Goal: Task Accomplishment & Management: Manage account settings

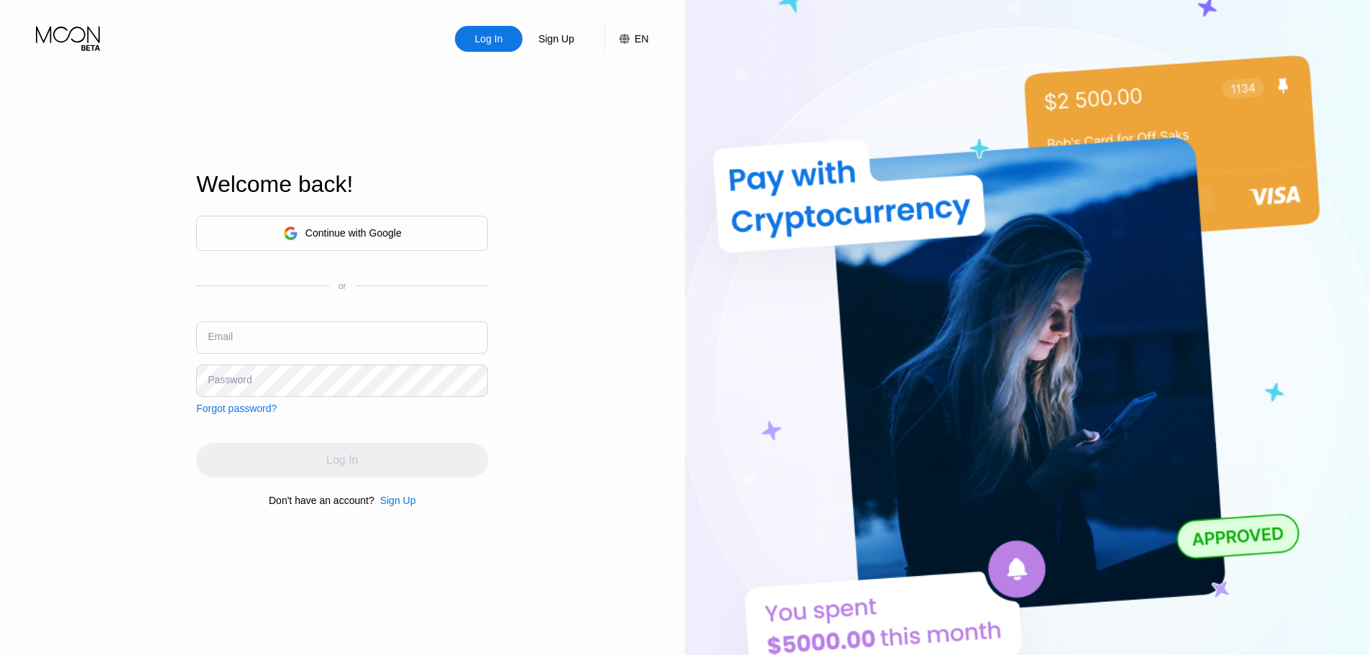
click at [288, 339] on input "text" at bounding box center [342, 337] width 292 height 32
paste input "edwardskinner1981@interoymail.com"
type input "edwardskinner1981@interoymail.com"
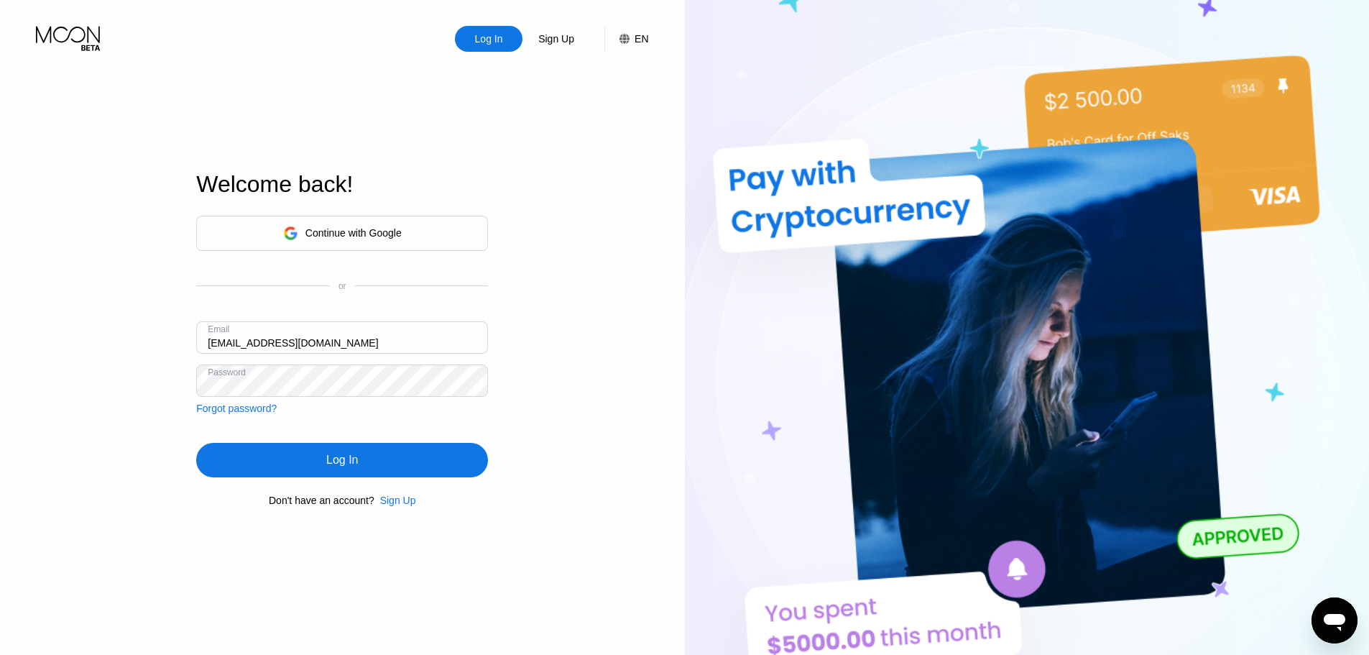
click at [419, 433] on div "Continue with Google or Email edwardskinner1981@interoymail.com Password Forgot…" at bounding box center [342, 361] width 292 height 292
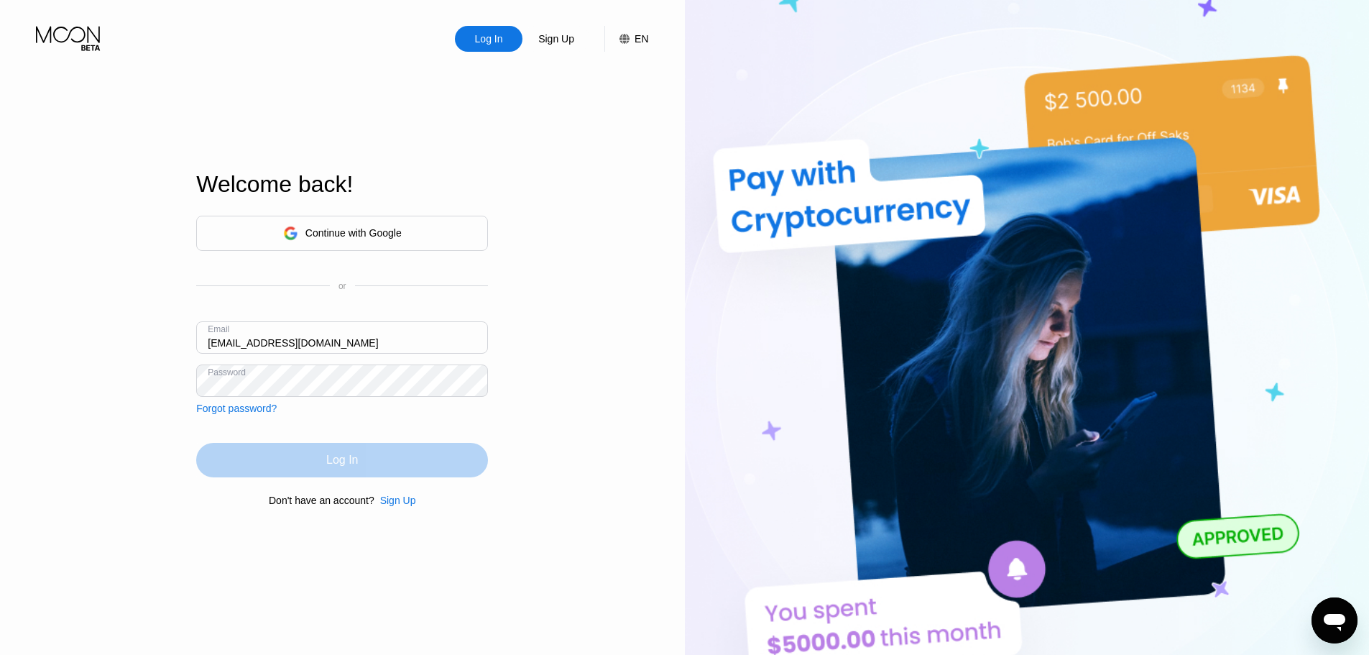
click at [418, 462] on div "Log In" at bounding box center [342, 460] width 292 height 35
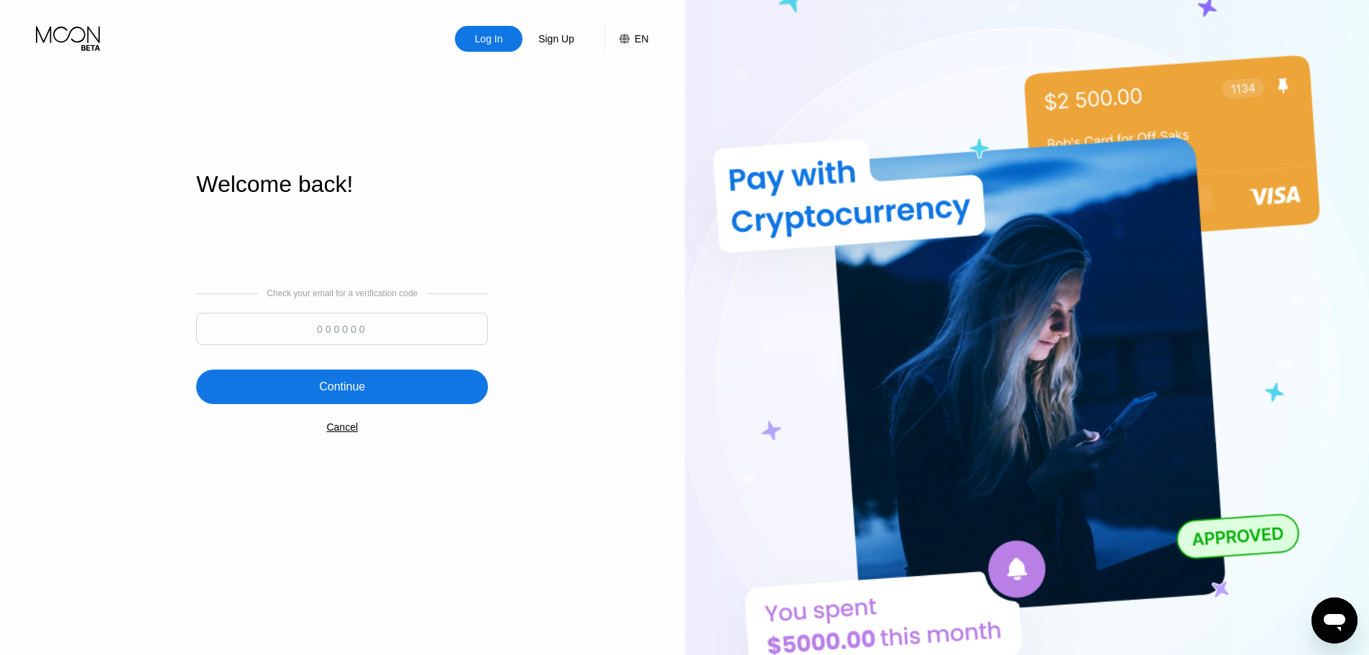
click at [441, 318] on input at bounding box center [342, 329] width 292 height 32
paste input "741470"
type input "741470"
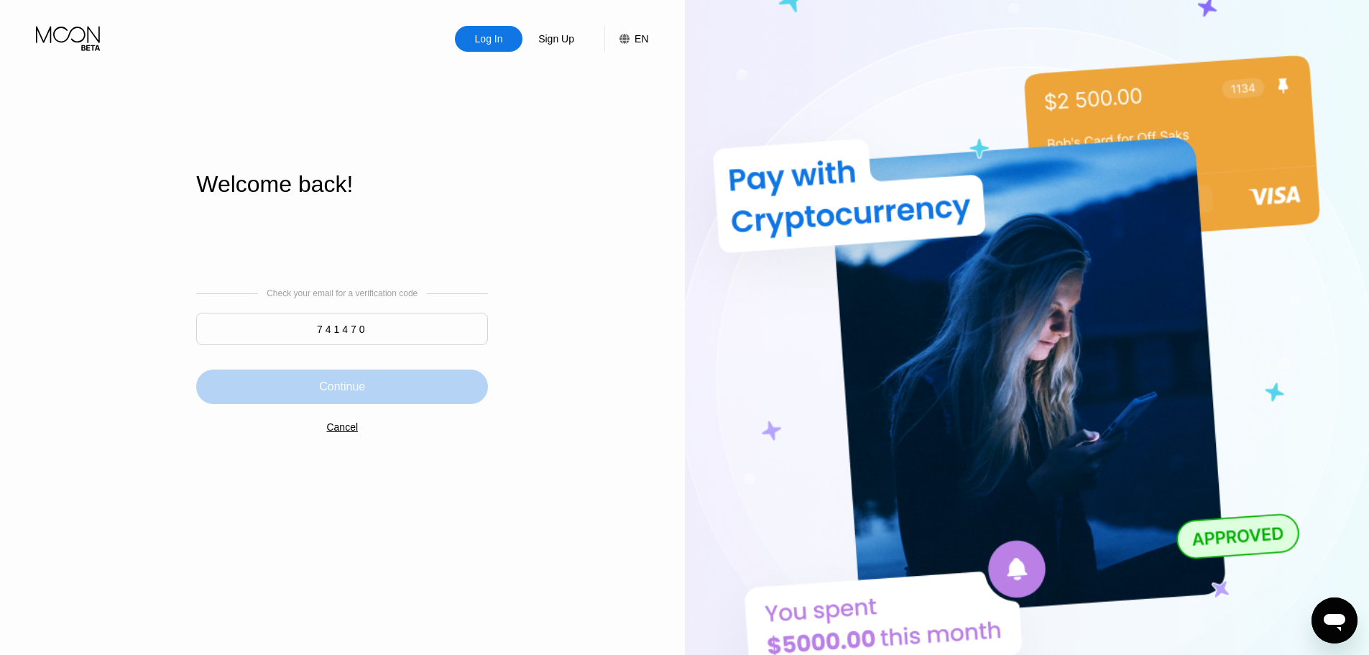
click at [366, 380] on div "Continue" at bounding box center [342, 387] width 292 height 35
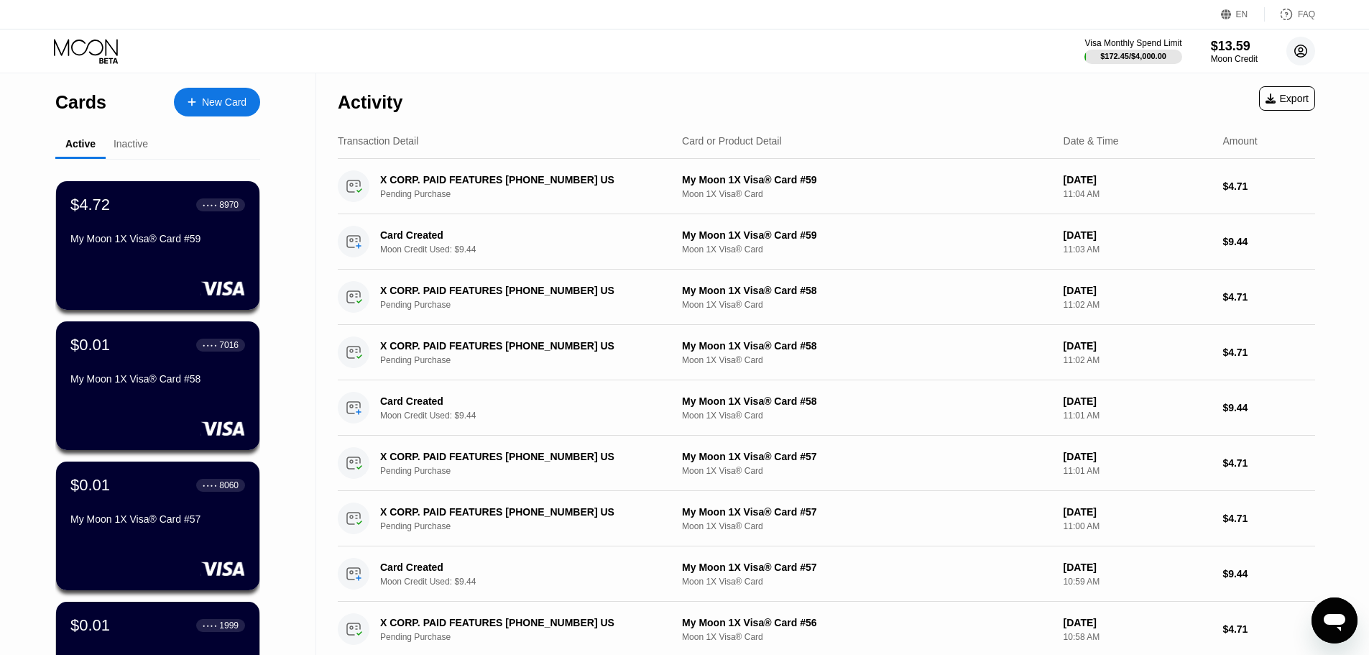
click at [1290, 48] on circle at bounding box center [1301, 51] width 29 height 29
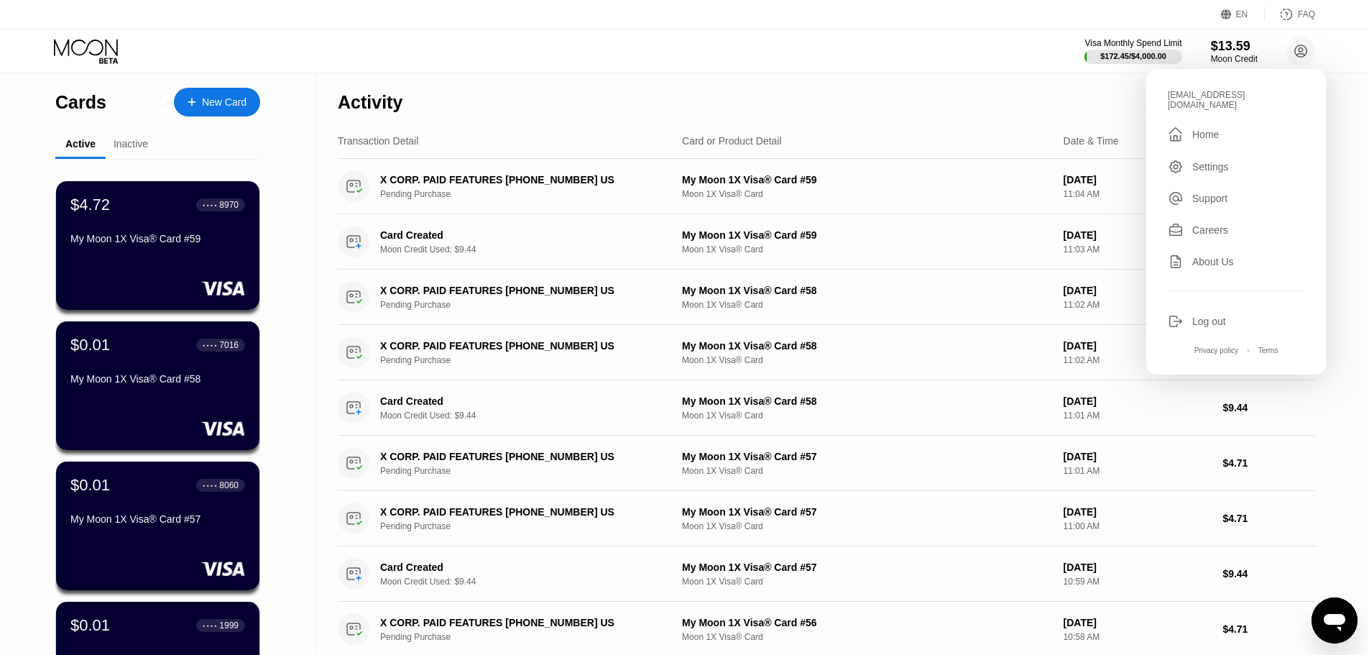
click at [1200, 327] on div "Log out" at bounding box center [1210, 322] width 34 height 12
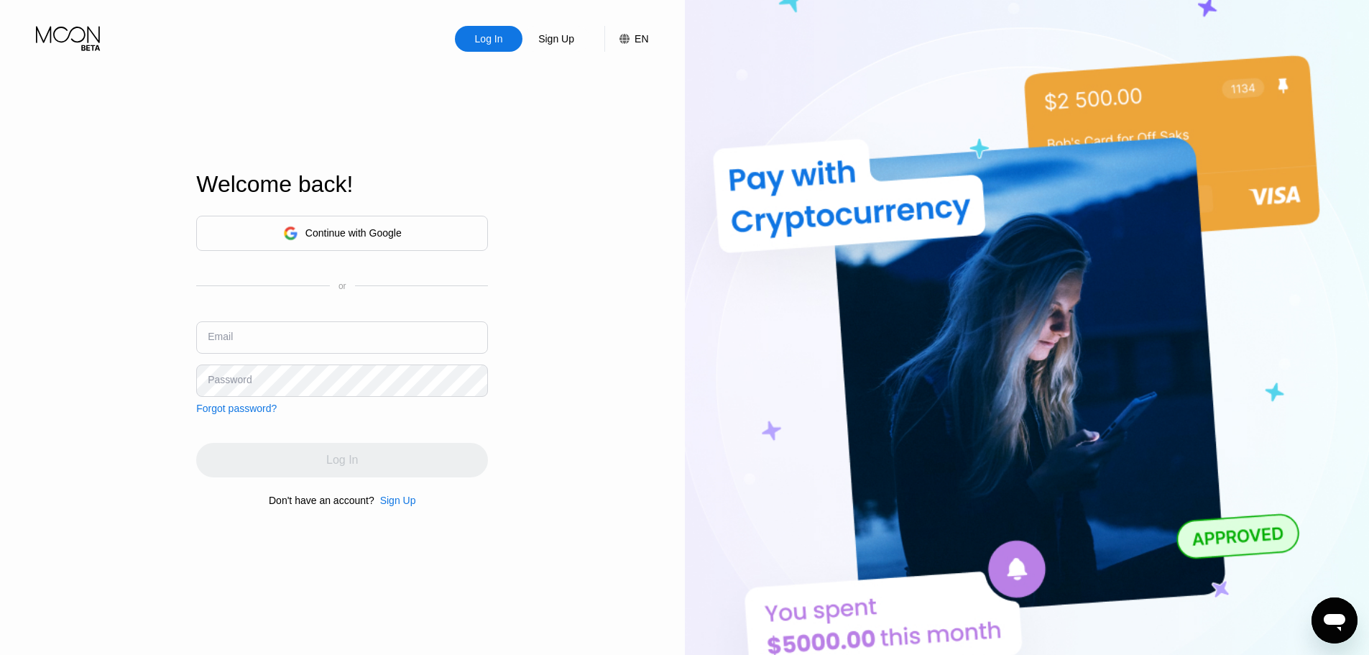
click at [371, 333] on input "text" at bounding box center [342, 337] width 292 height 32
paste input "[EMAIL_ADDRESS][DOMAIN_NAME]"
type input "[EMAIL_ADDRESS][DOMAIN_NAME]"
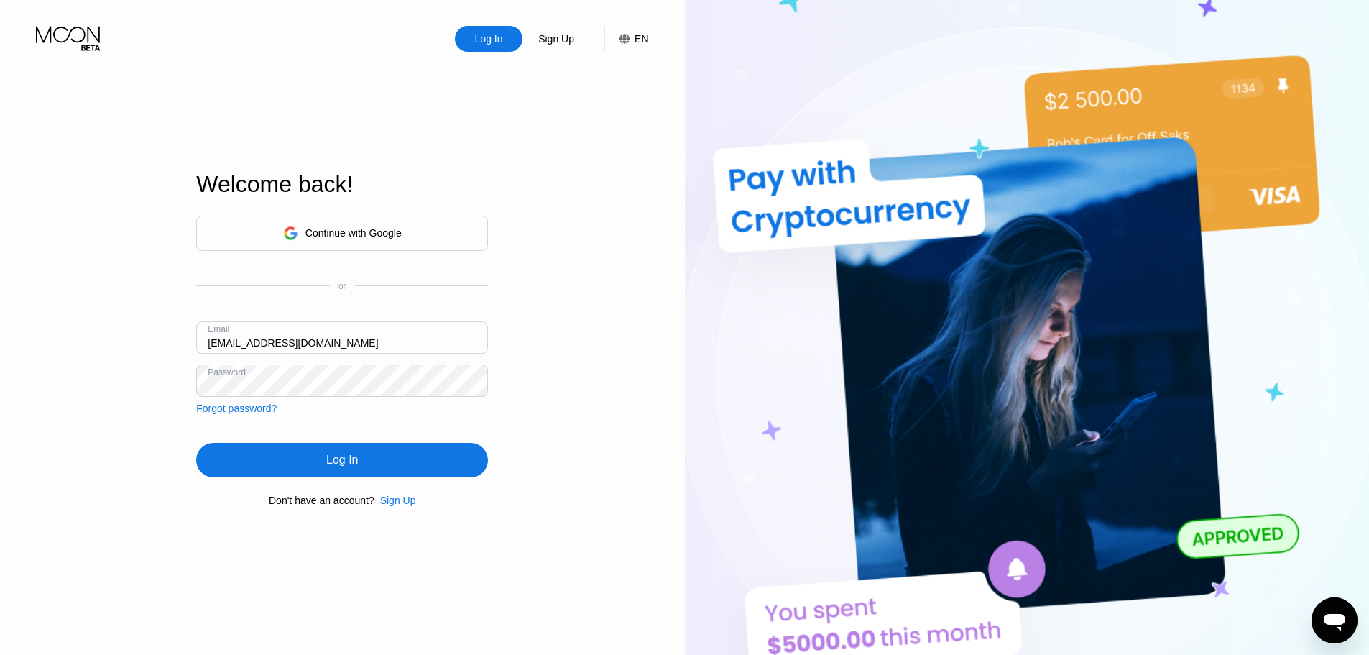
click at [417, 464] on div "Log In" at bounding box center [342, 460] width 292 height 35
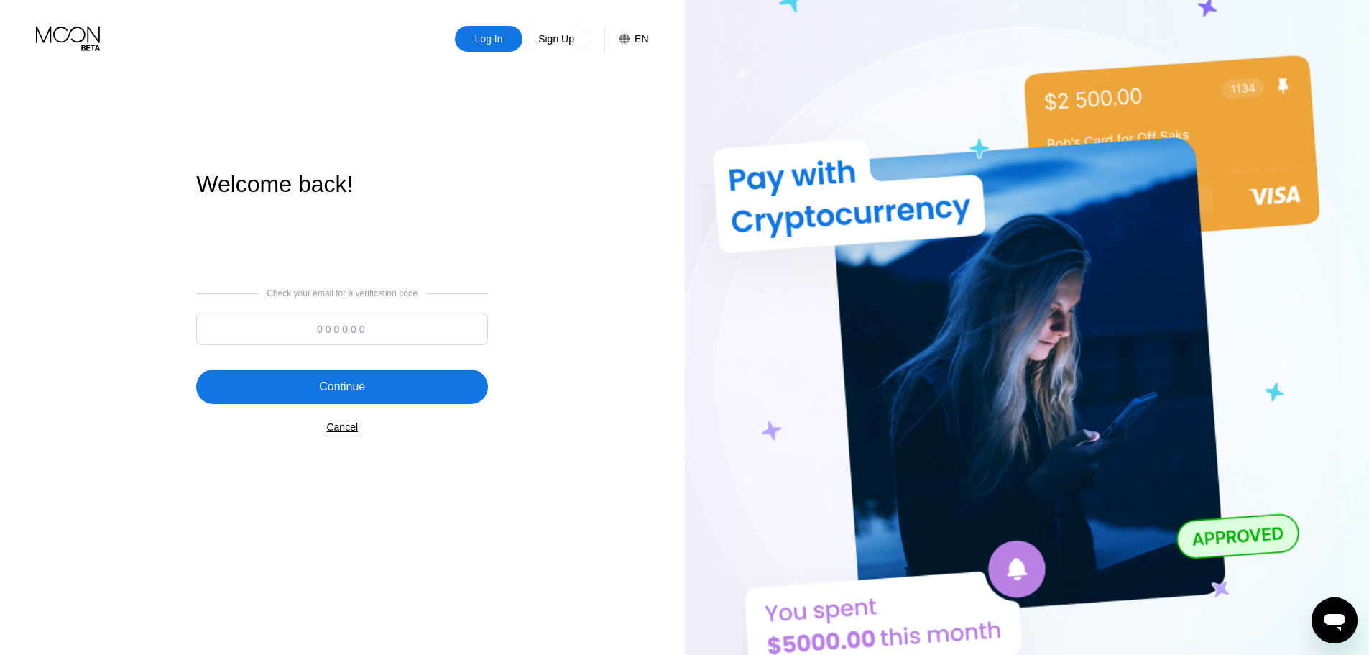
click at [415, 341] on input at bounding box center [342, 329] width 292 height 32
paste input "721254"
type input "721254"
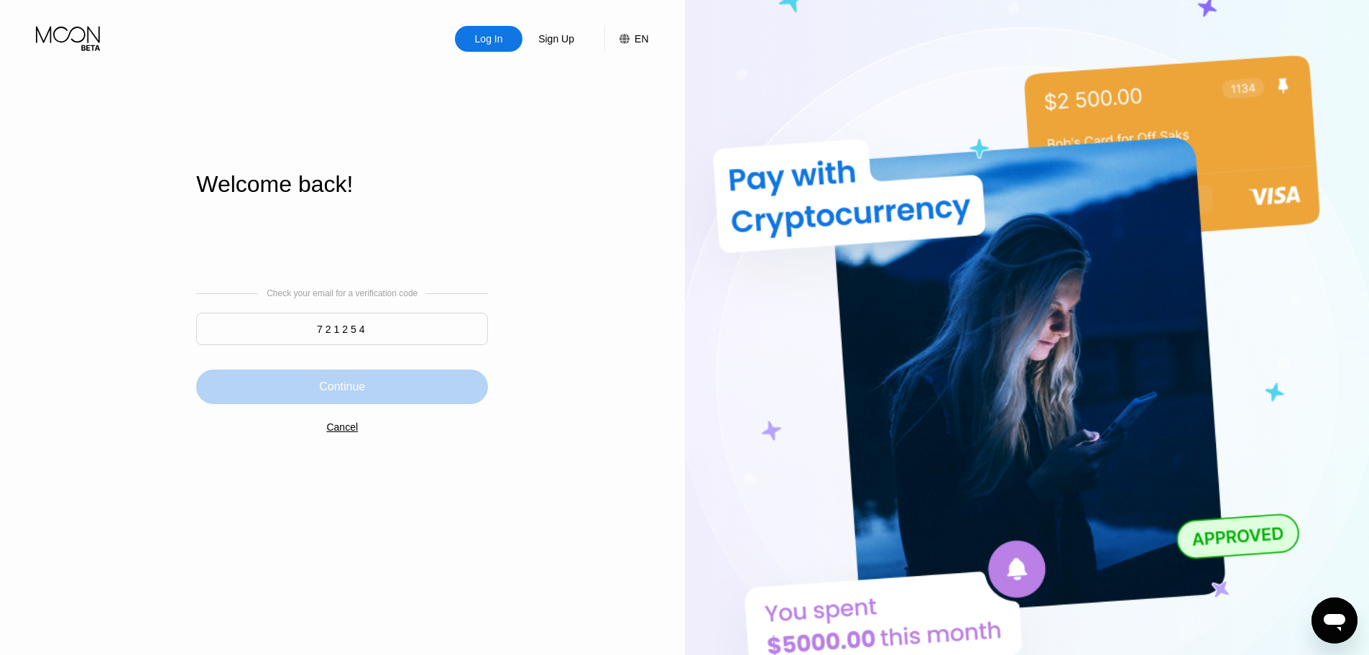
click at [422, 384] on div "Continue" at bounding box center [342, 387] width 292 height 35
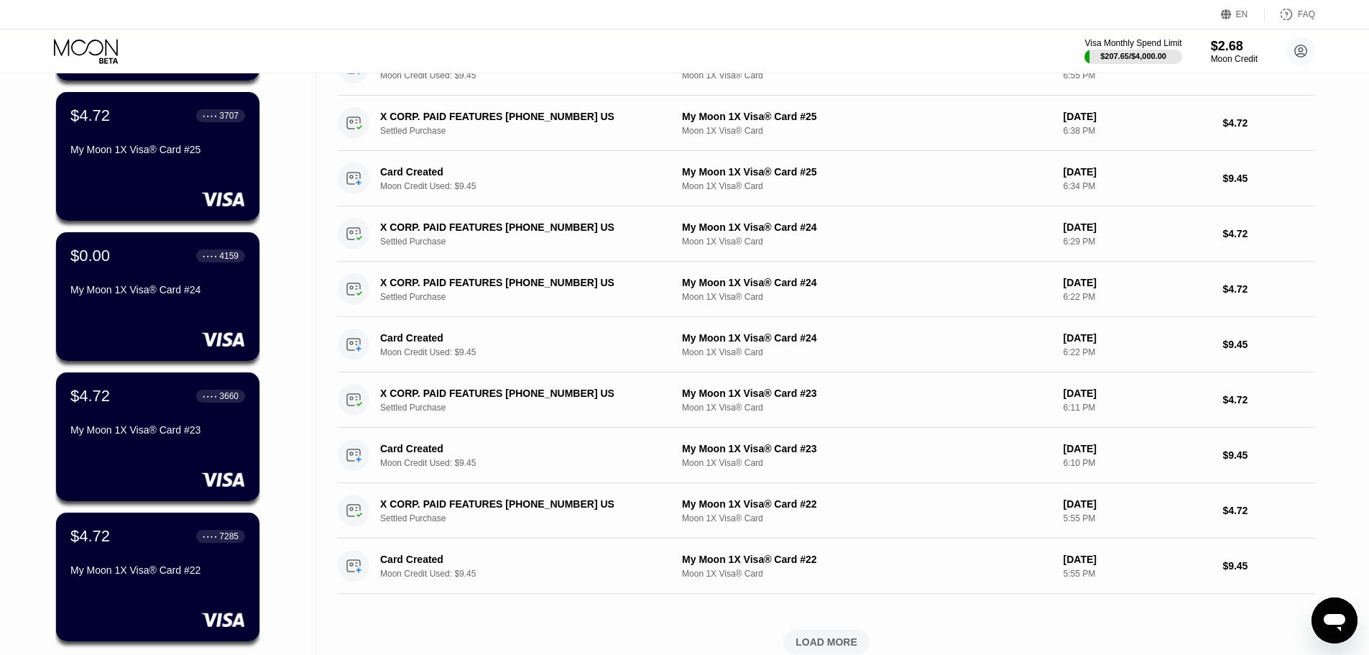
scroll to position [288, 0]
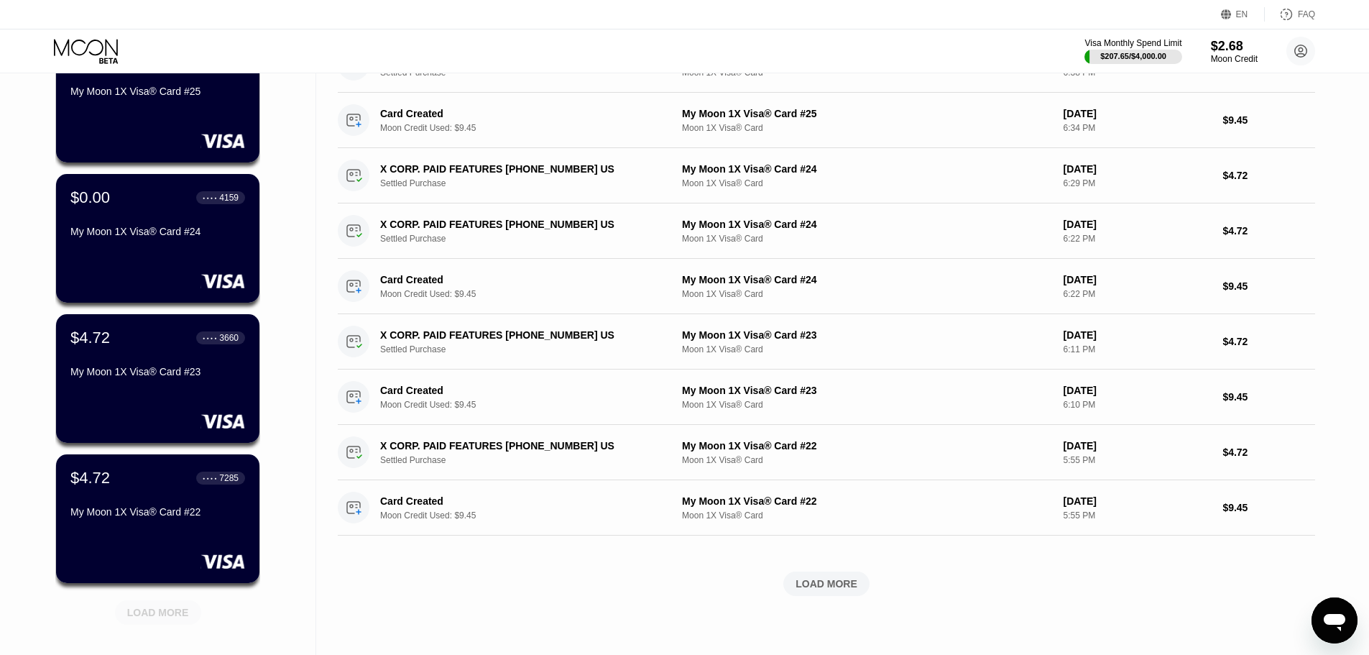
click at [188, 618] on div "LOAD MORE" at bounding box center [158, 612] width 86 height 24
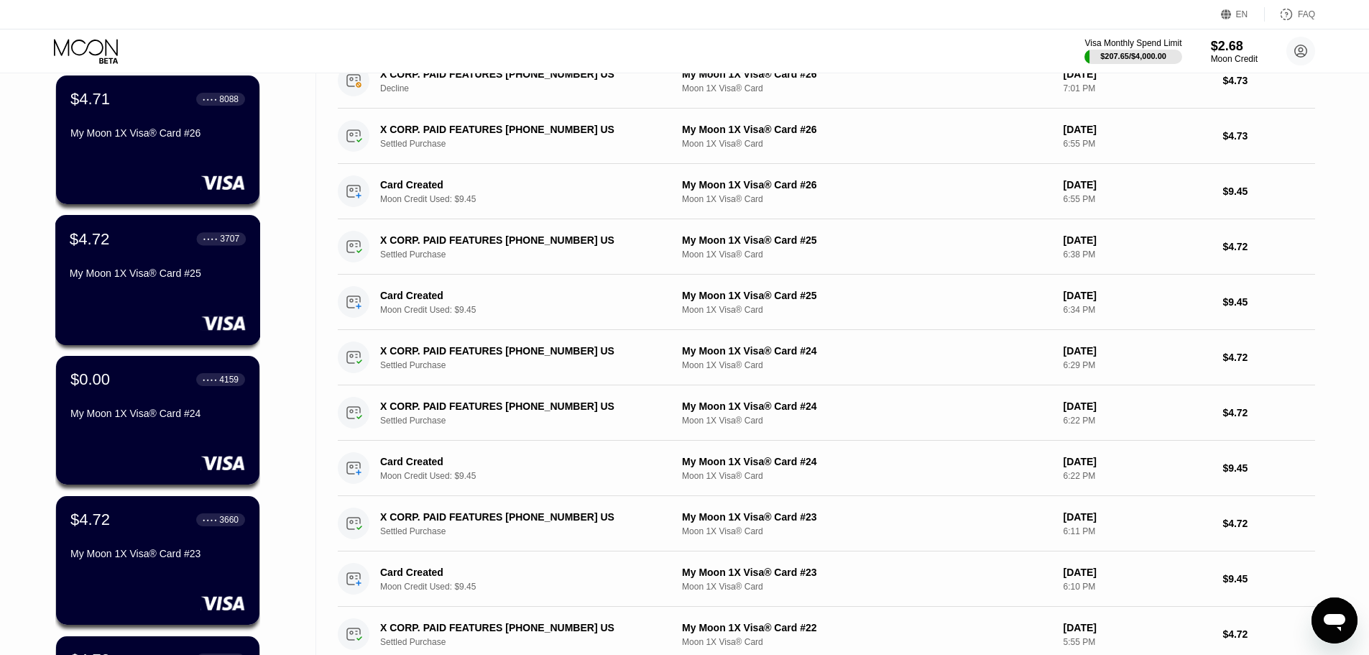
scroll to position [0, 0]
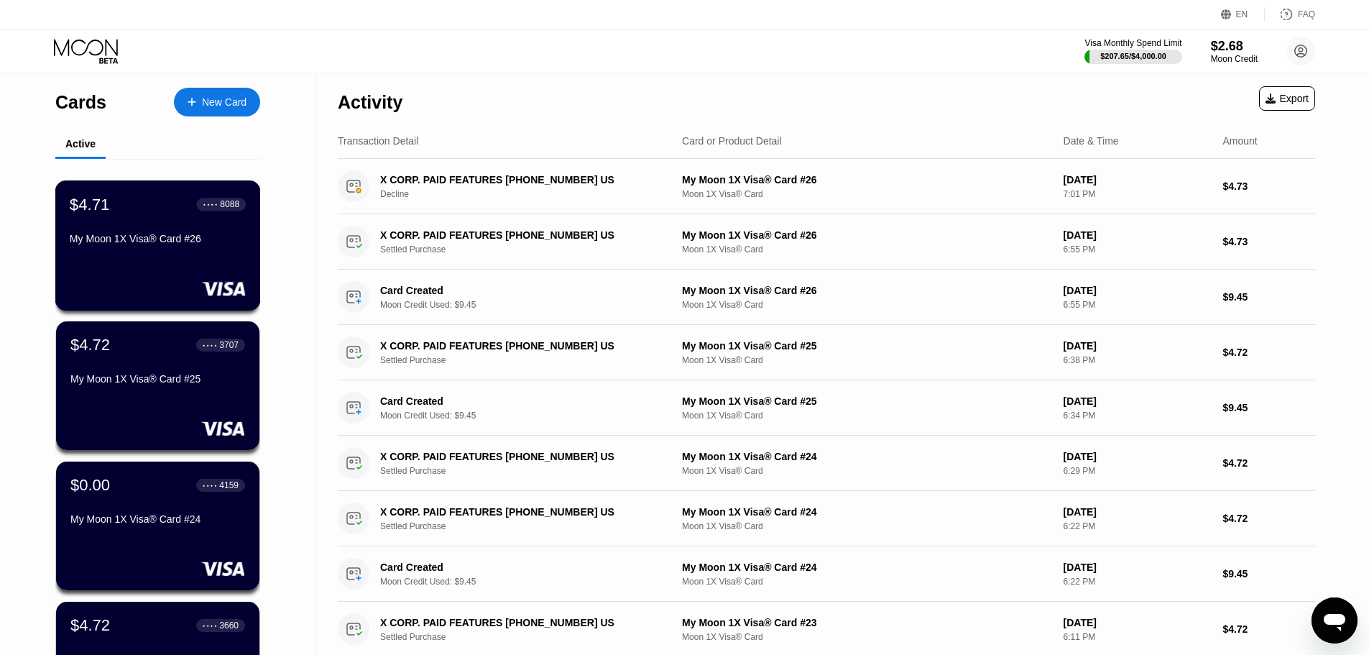
click at [166, 244] on div "My Moon 1X Visa® Card #26" at bounding box center [158, 239] width 176 height 12
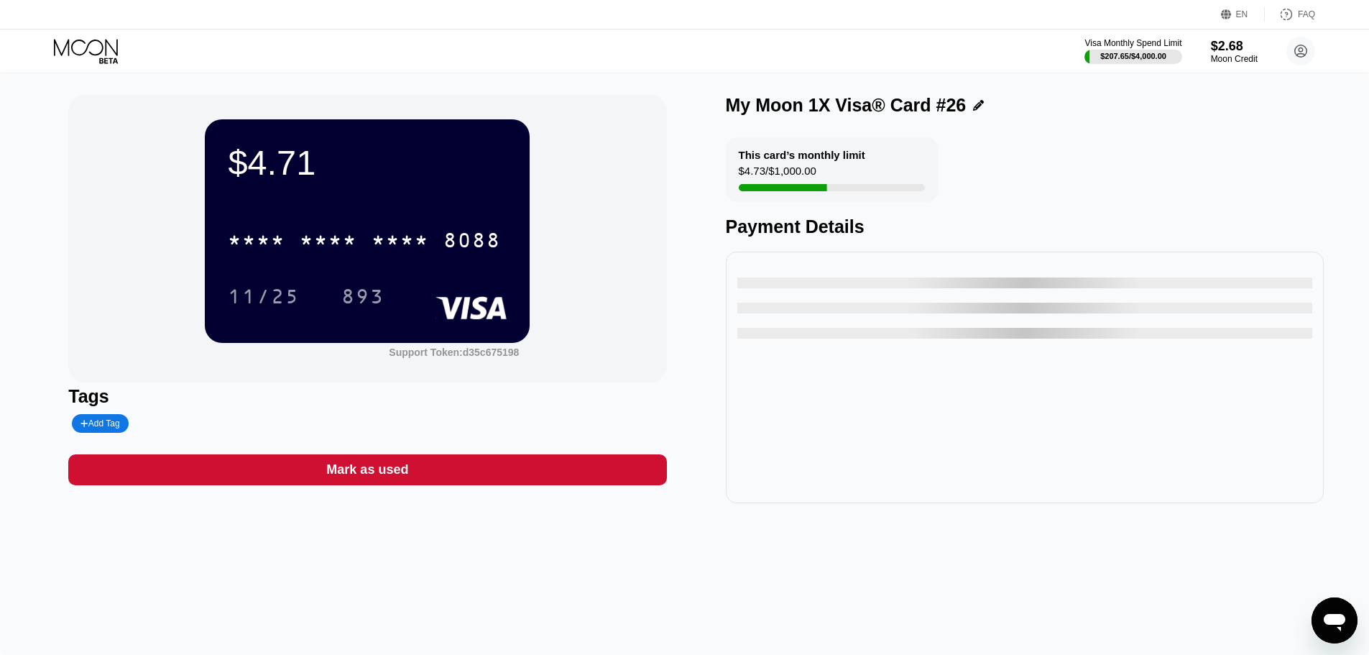
click at [350, 245] on div "* * * *" at bounding box center [329, 242] width 58 height 23
click at [97, 50] on icon at bounding box center [87, 51] width 67 height 25
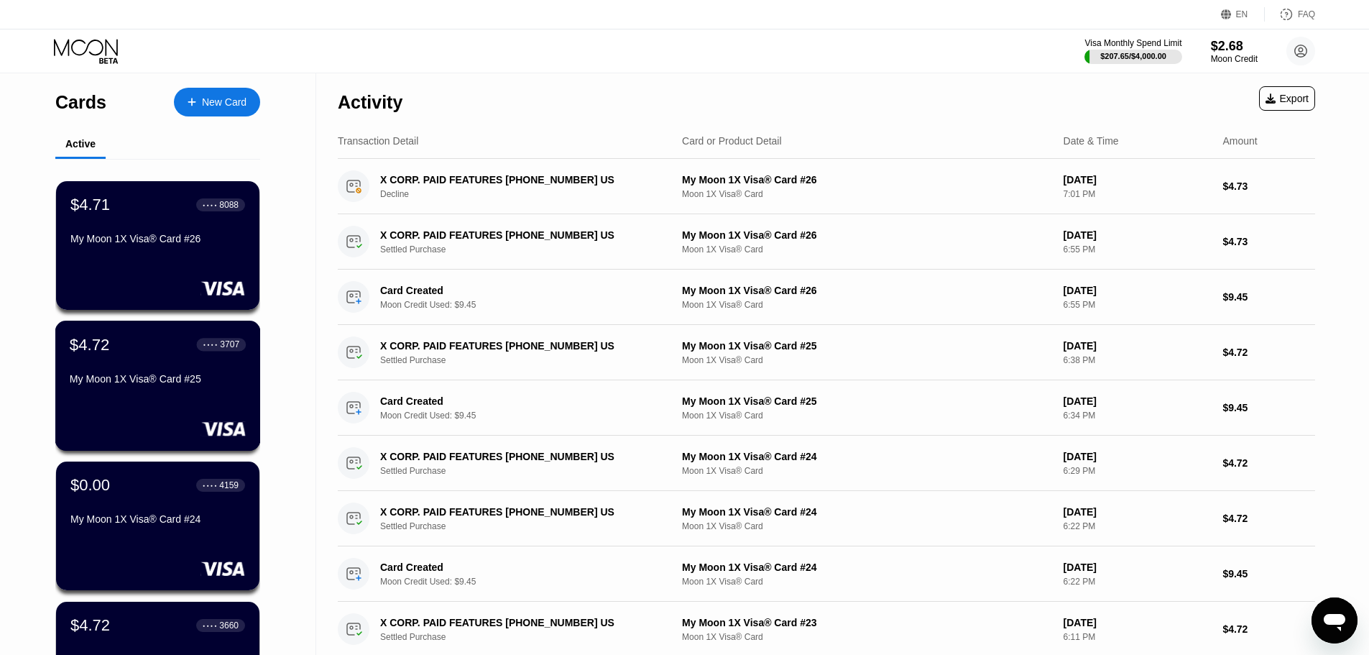
click at [152, 367] on div "$4.72 ● ● ● ● 3707 My Moon 1X Visa® Card #25" at bounding box center [158, 362] width 176 height 55
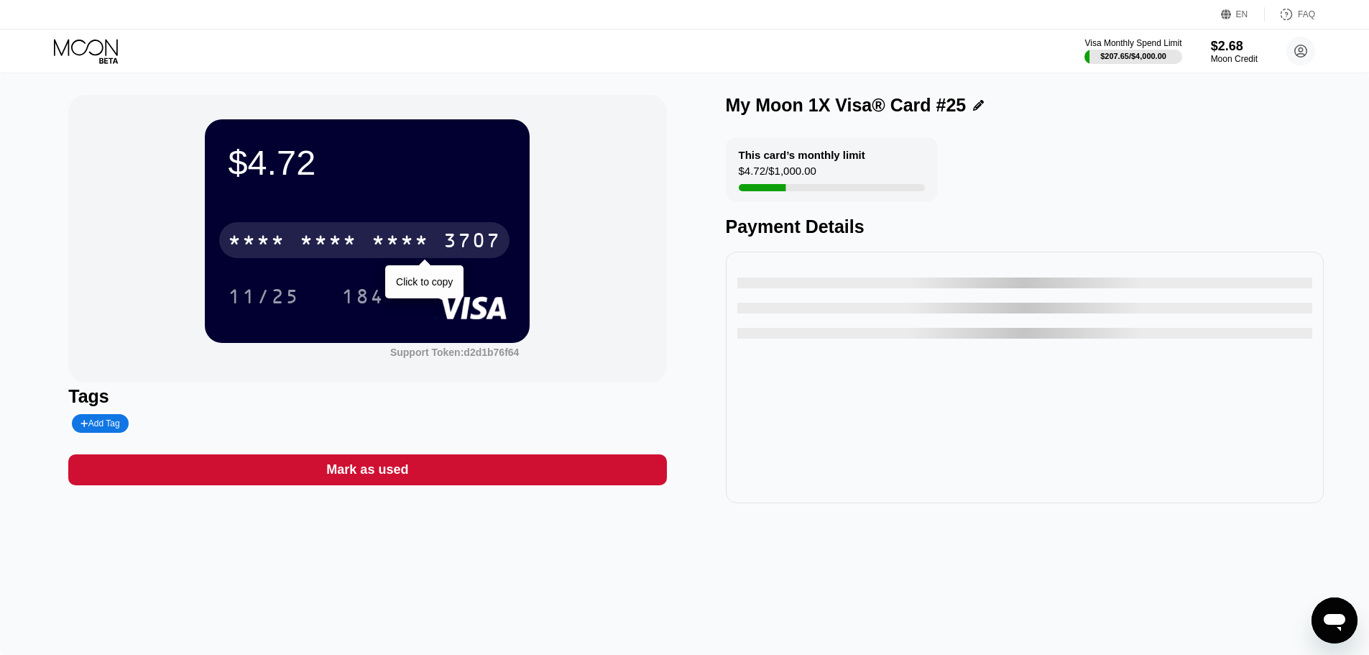
click at [344, 240] on div "* * * *" at bounding box center [329, 242] width 58 height 23
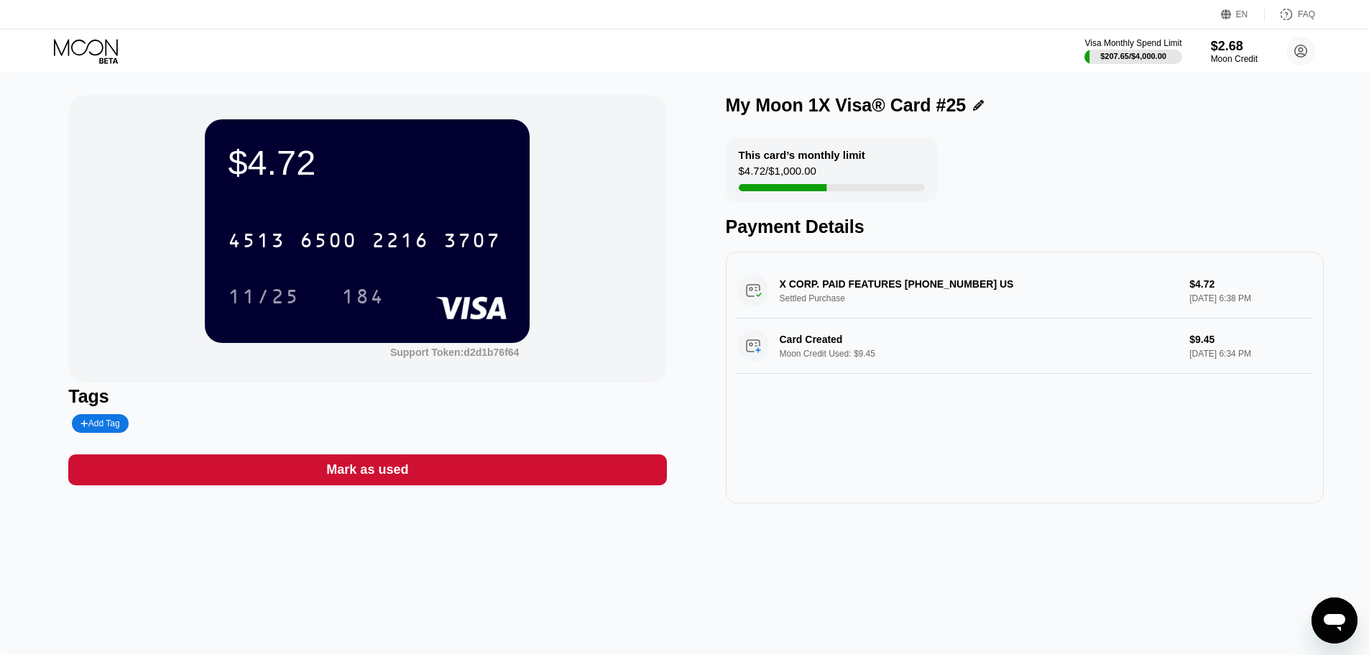
click at [109, 47] on icon at bounding box center [87, 51] width 67 height 25
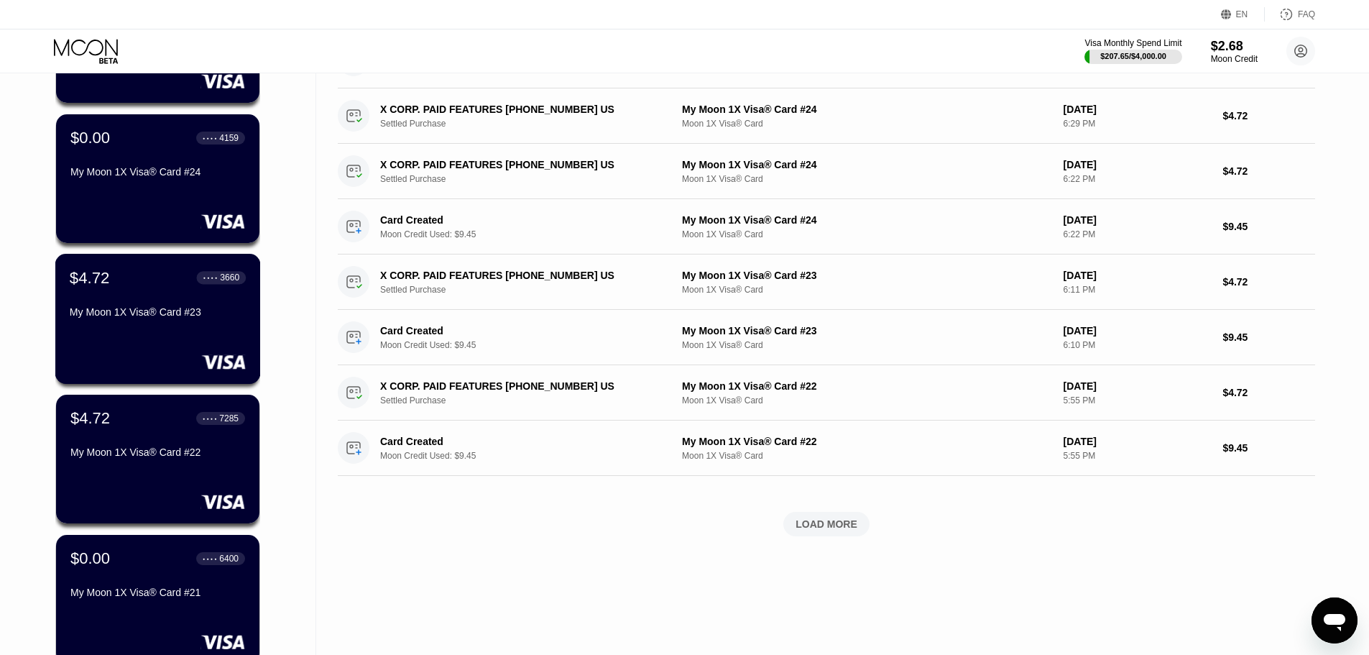
scroll to position [359, 0]
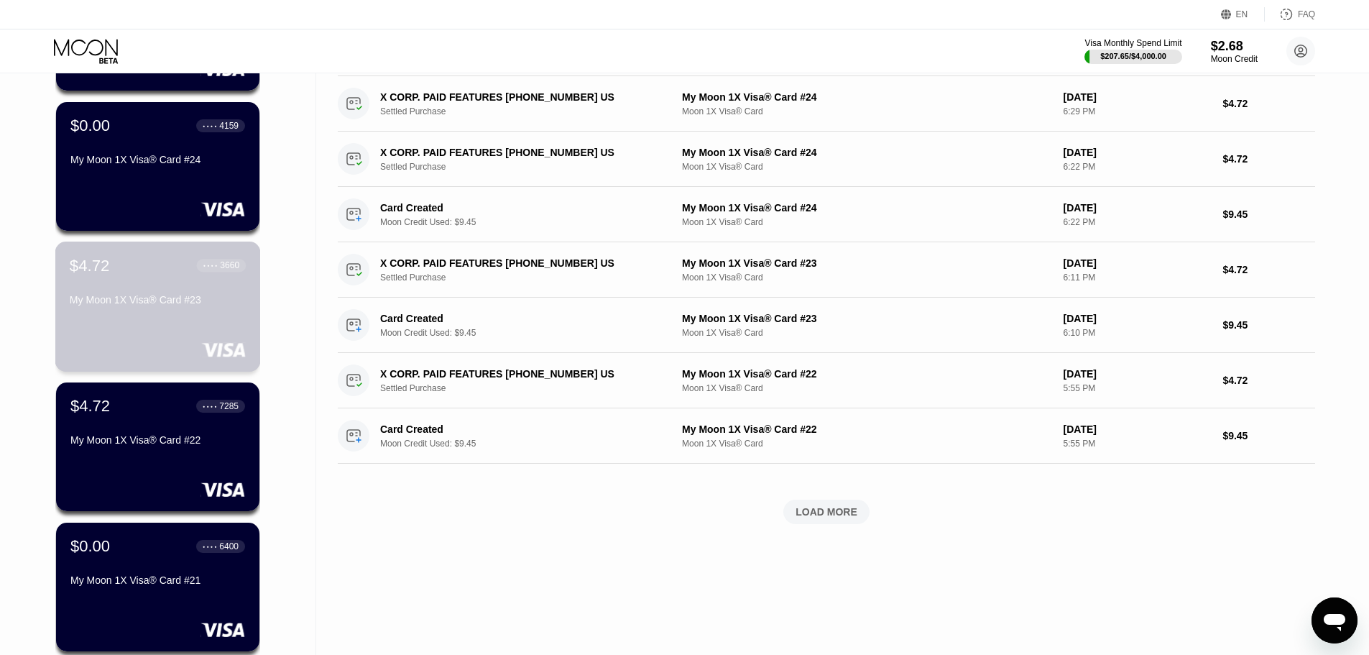
click at [172, 327] on div "$4.72 ● ● ● ● 3660 My Moon 1X Visa® Card #23" at bounding box center [158, 307] width 206 height 130
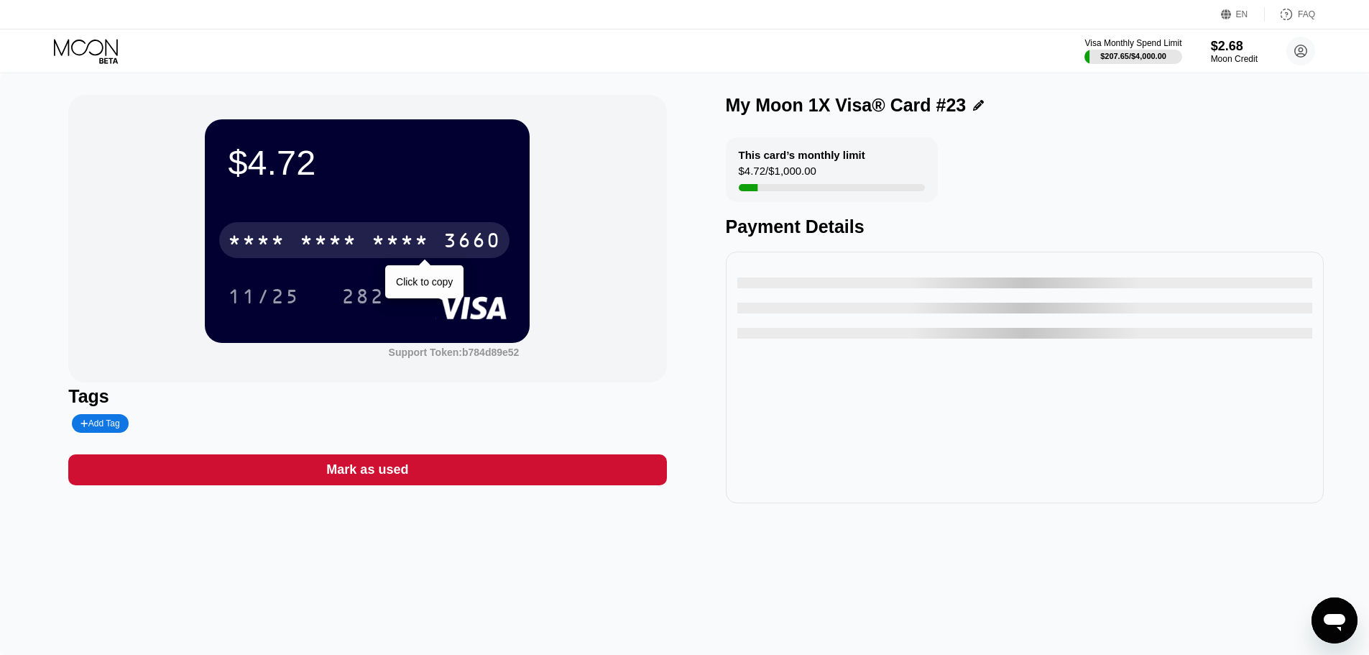
click at [423, 258] on div "* * * * * * * * * * * * 3660" at bounding box center [364, 240] width 290 height 36
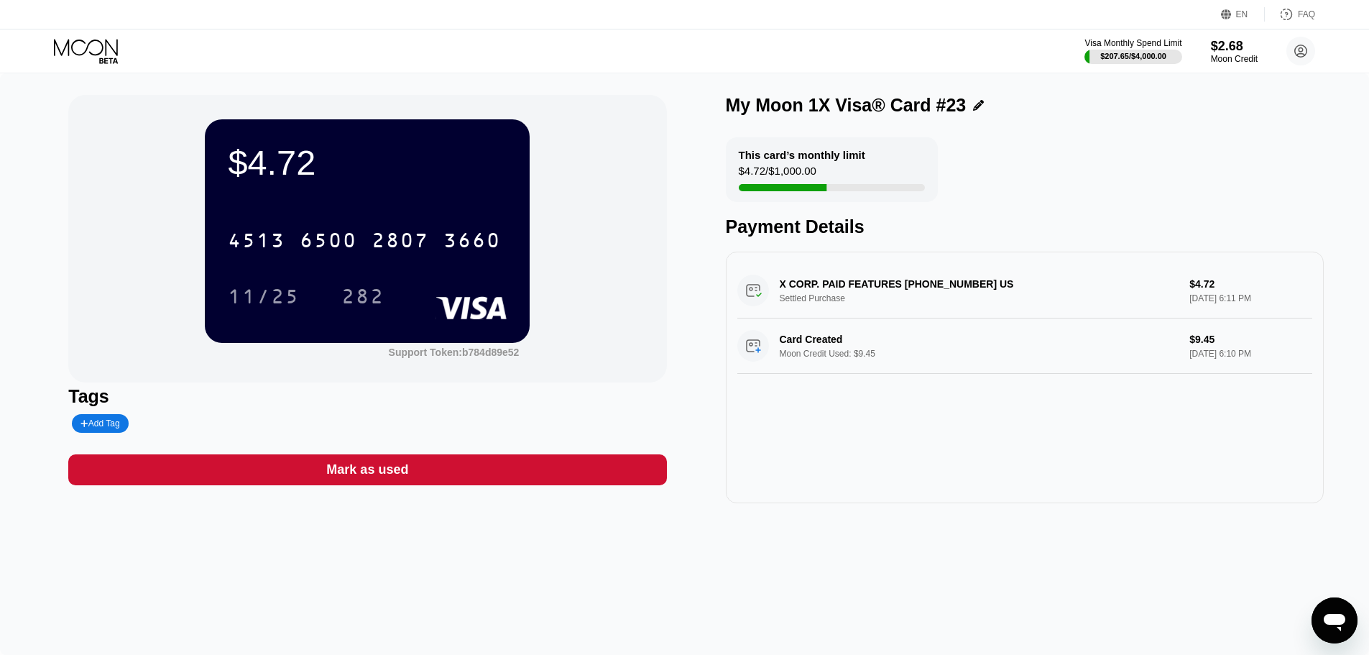
drag, startPoint x: 73, startPoint y: 52, endPoint x: 81, endPoint y: 54, distance: 7.5
click at [73, 52] on icon at bounding box center [86, 47] width 64 height 17
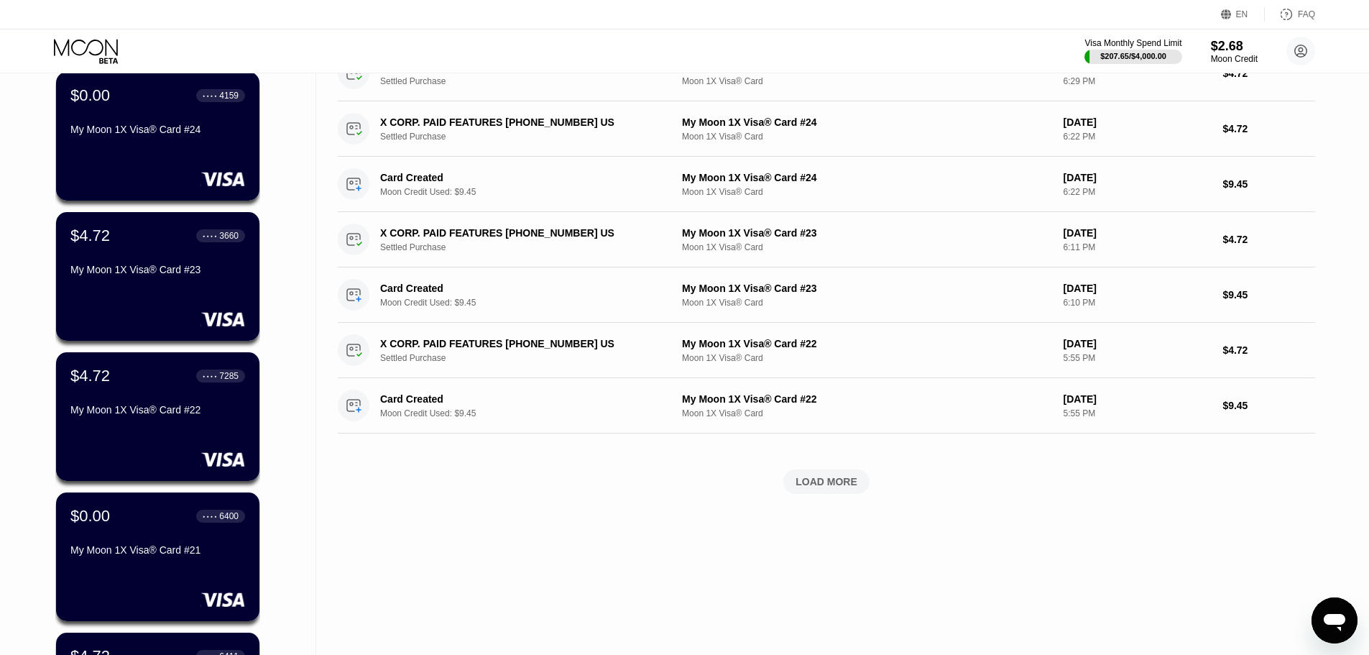
scroll to position [431, 0]
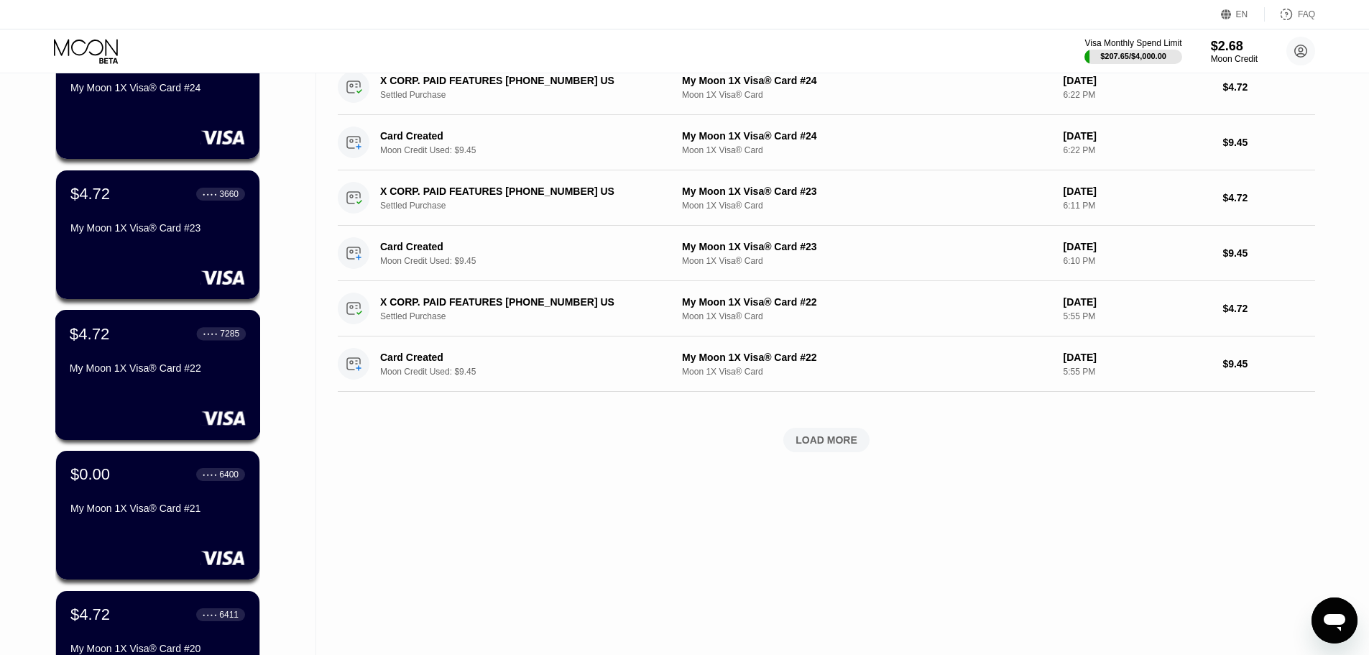
click at [198, 357] on div "$4.72 ● ● ● ● 7285 My Moon 1X Visa® Card #22" at bounding box center [158, 351] width 176 height 55
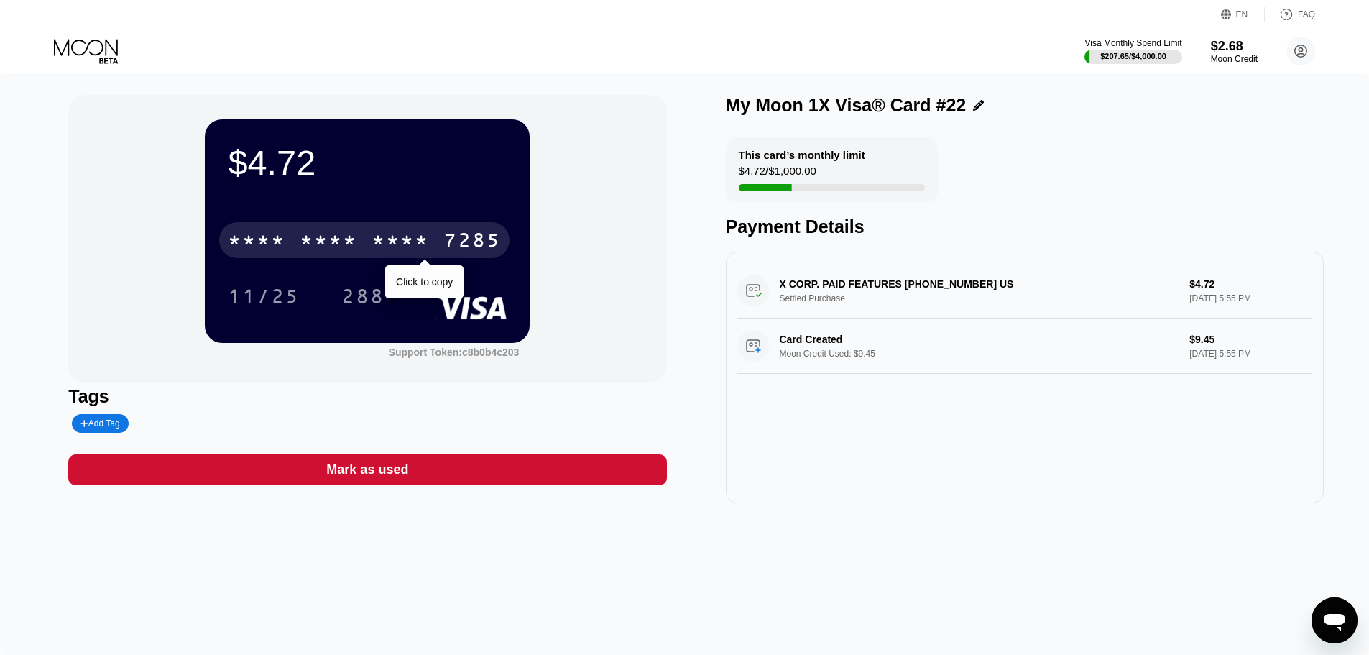
click at [375, 249] on div "* * * *" at bounding box center [401, 242] width 58 height 23
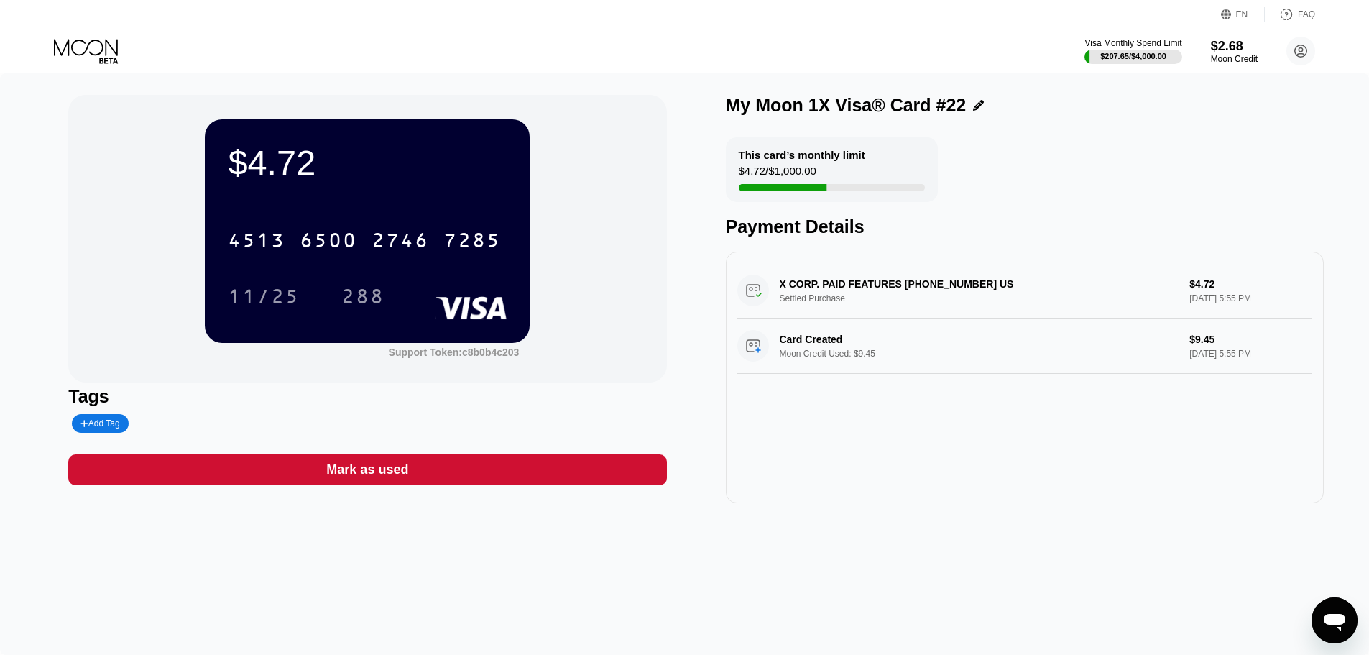
click at [102, 50] on icon at bounding box center [86, 47] width 64 height 17
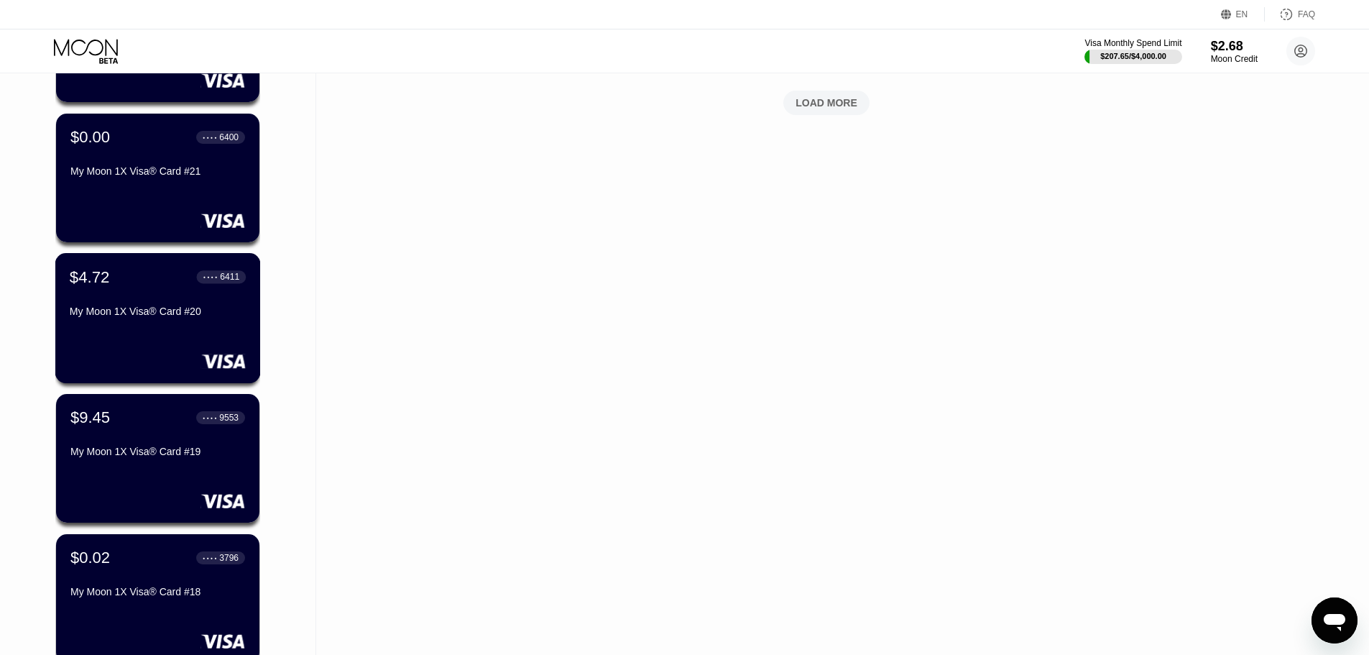
scroll to position [791, 0]
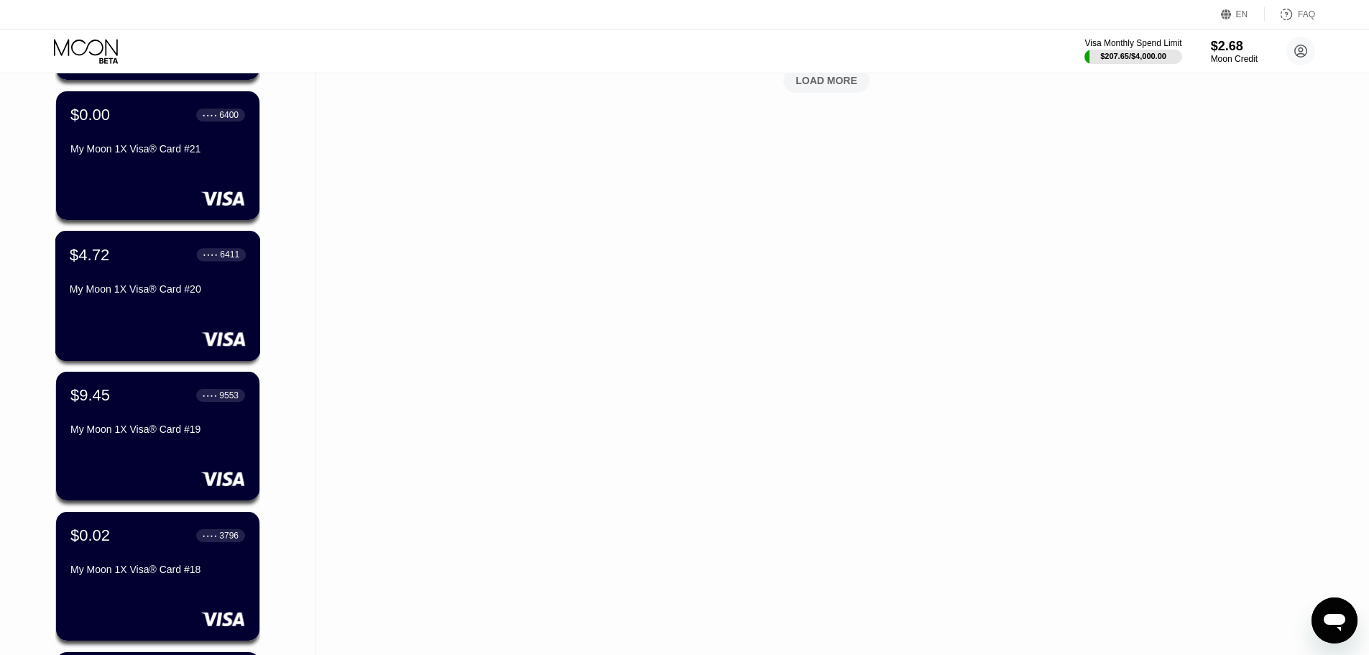
click at [194, 295] on div "My Moon 1X Visa® Card #20" at bounding box center [158, 289] width 176 height 12
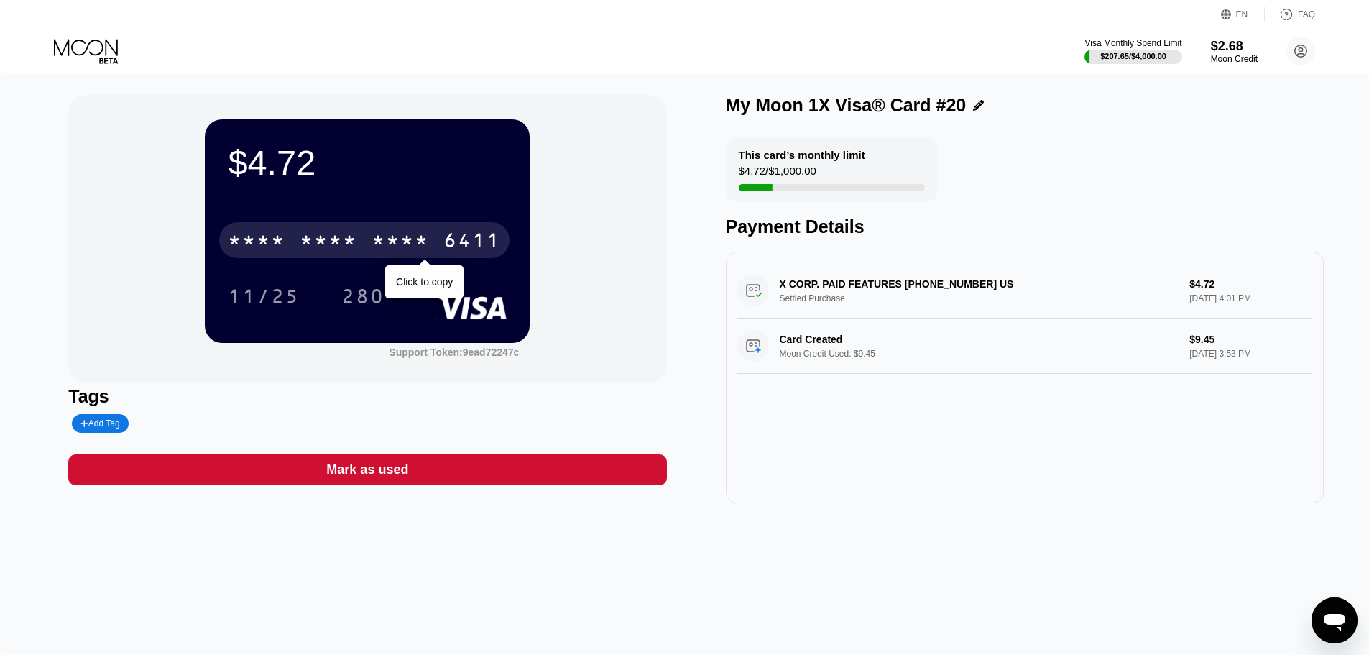
click at [268, 244] on div "* * * *" at bounding box center [257, 242] width 58 height 23
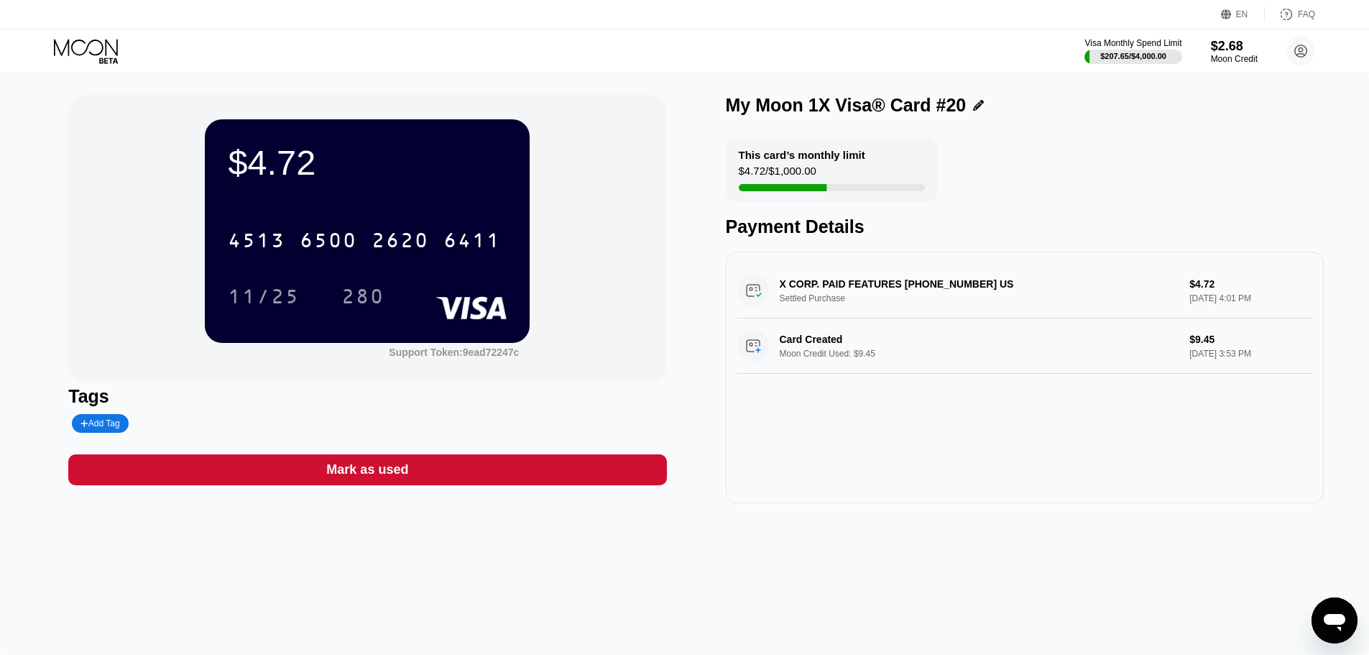
click at [101, 56] on icon at bounding box center [87, 51] width 67 height 25
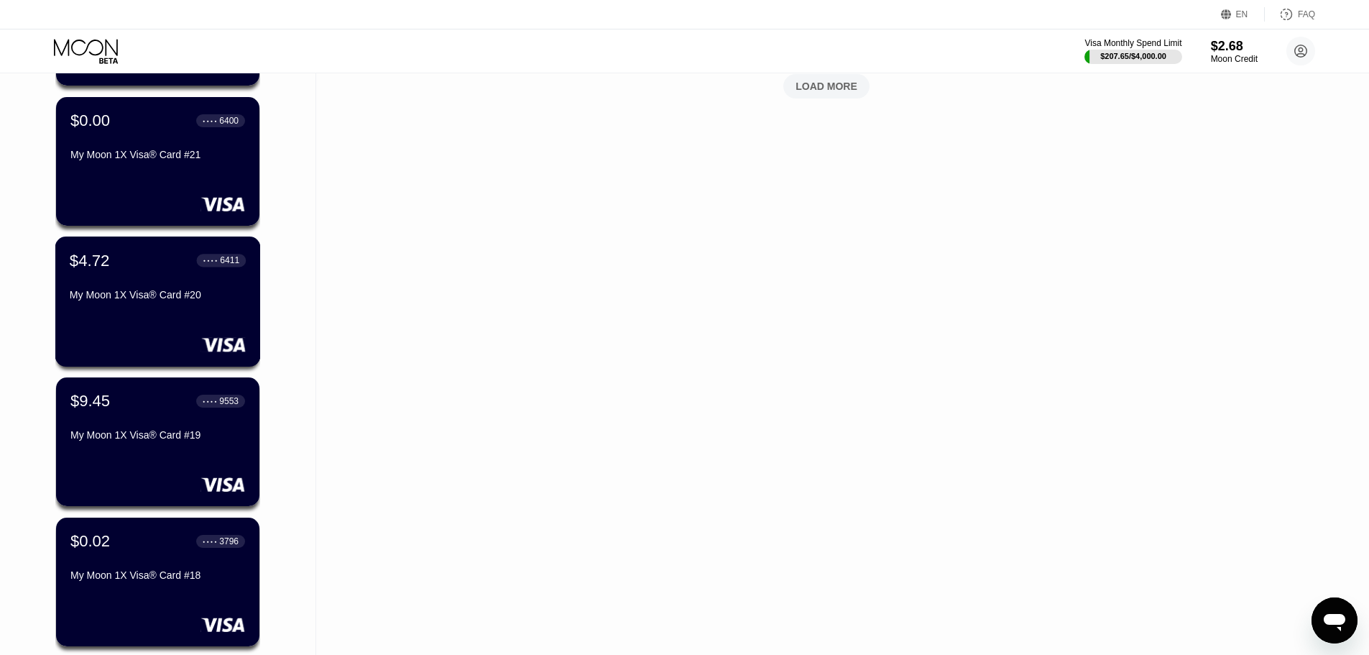
scroll to position [791, 0]
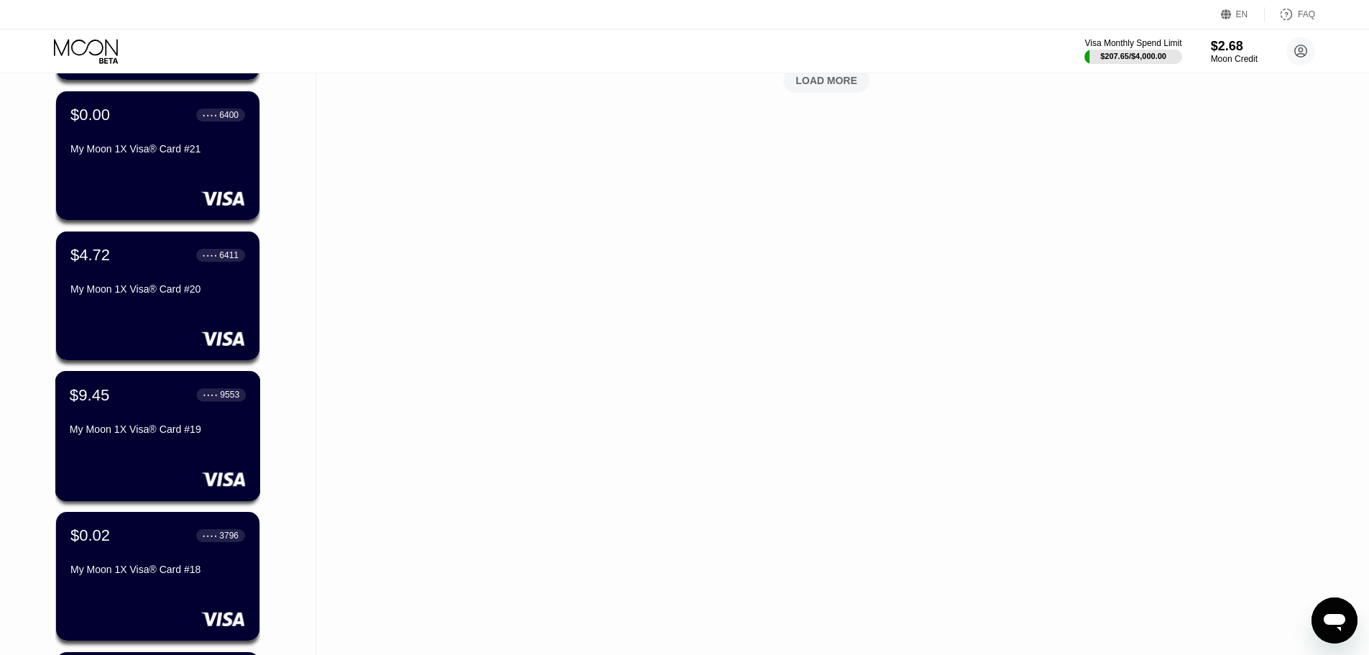
click at [226, 411] on div "$9.45 ● ● ● ● 9553 My Moon 1X Visa® Card #19" at bounding box center [158, 412] width 176 height 55
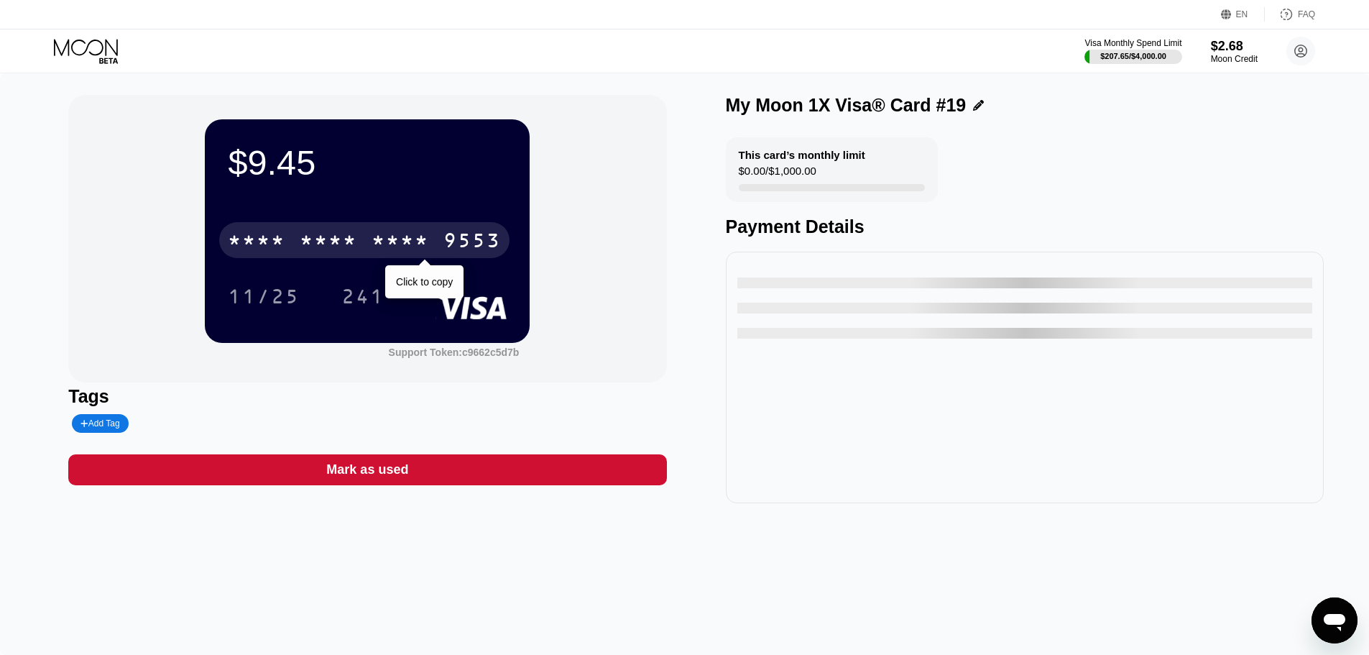
click at [480, 233] on div "9553" at bounding box center [473, 242] width 58 height 23
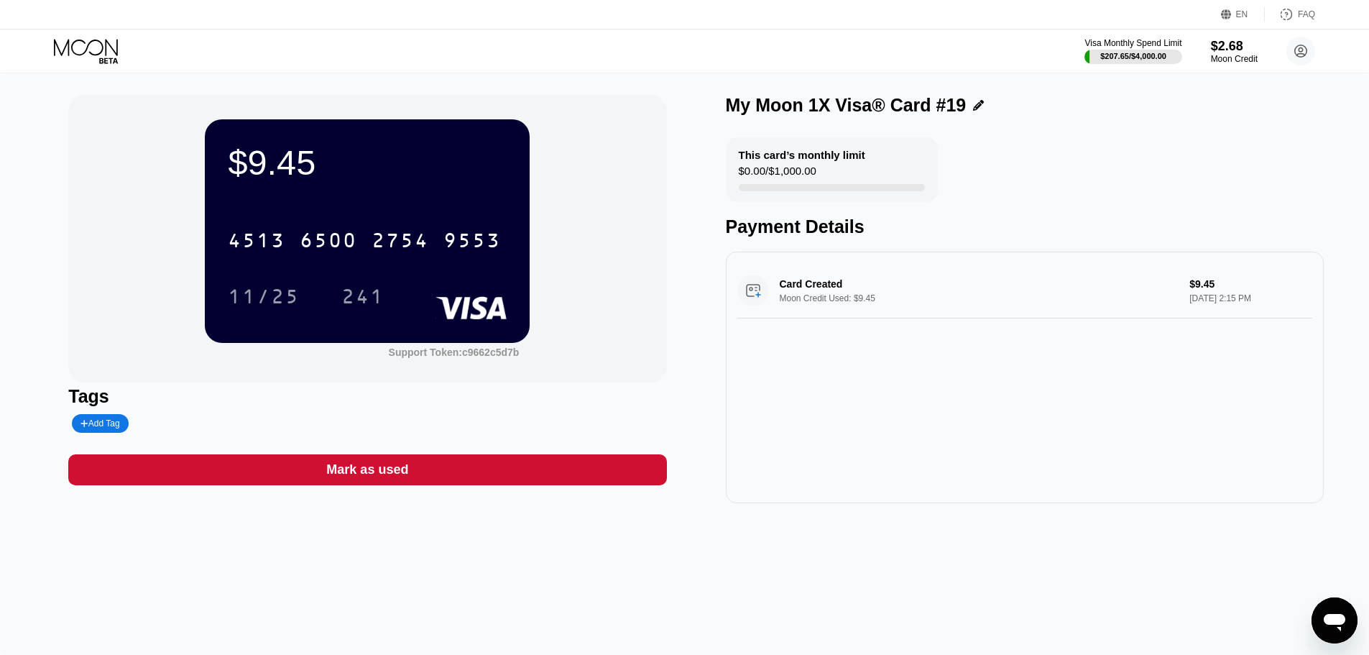
click at [75, 45] on icon at bounding box center [87, 51] width 67 height 25
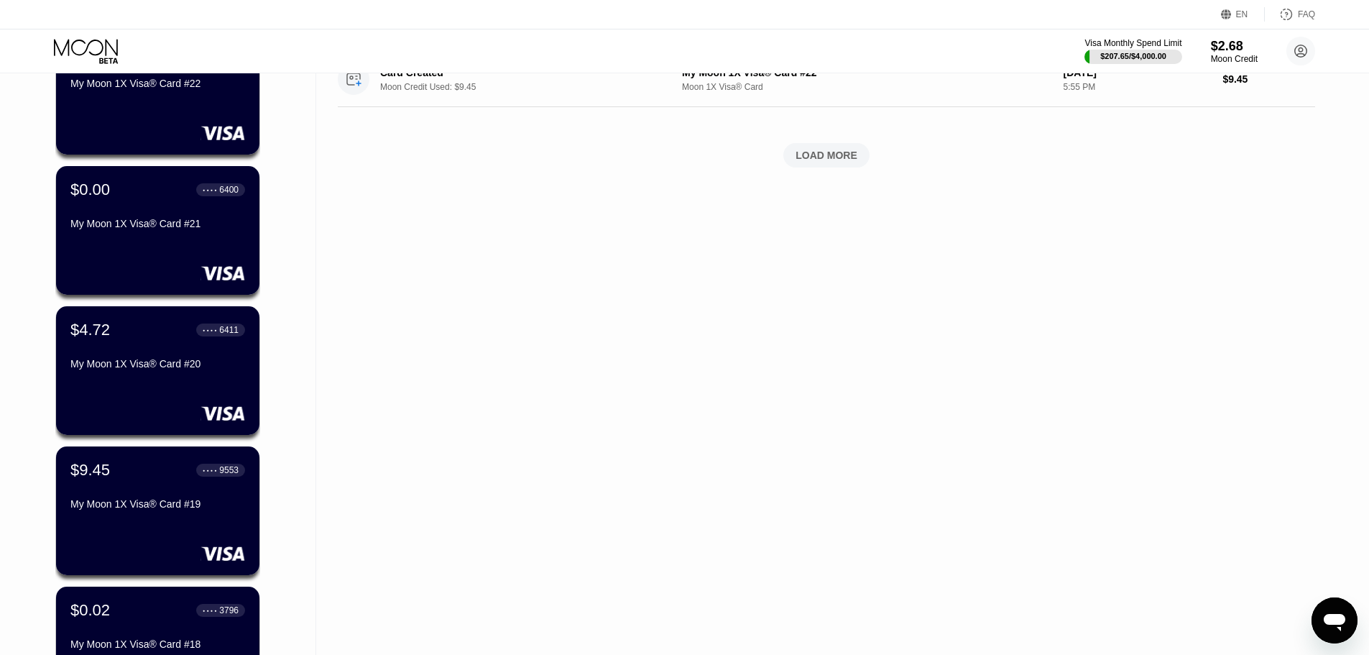
scroll to position [1150, 0]
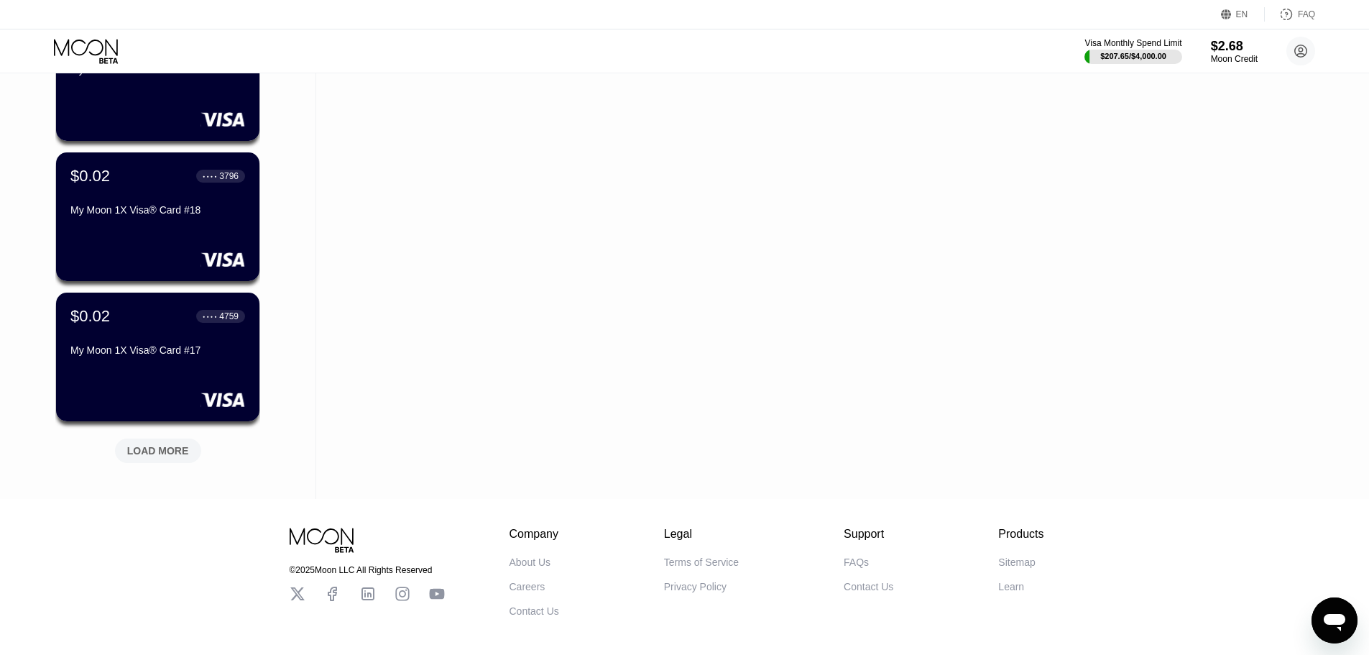
click at [165, 453] on div "LOAD MORE" at bounding box center [158, 450] width 62 height 13
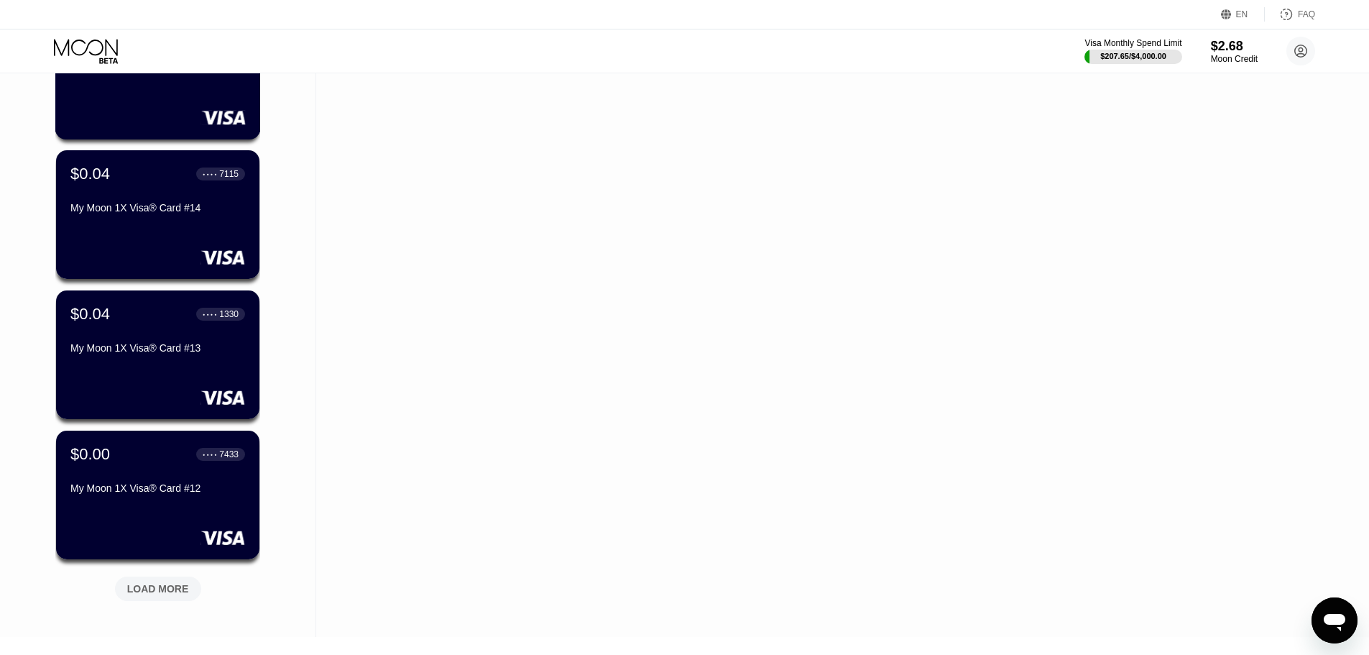
scroll to position [1725, 0]
